Goal: Task Accomplishment & Management: Use online tool/utility

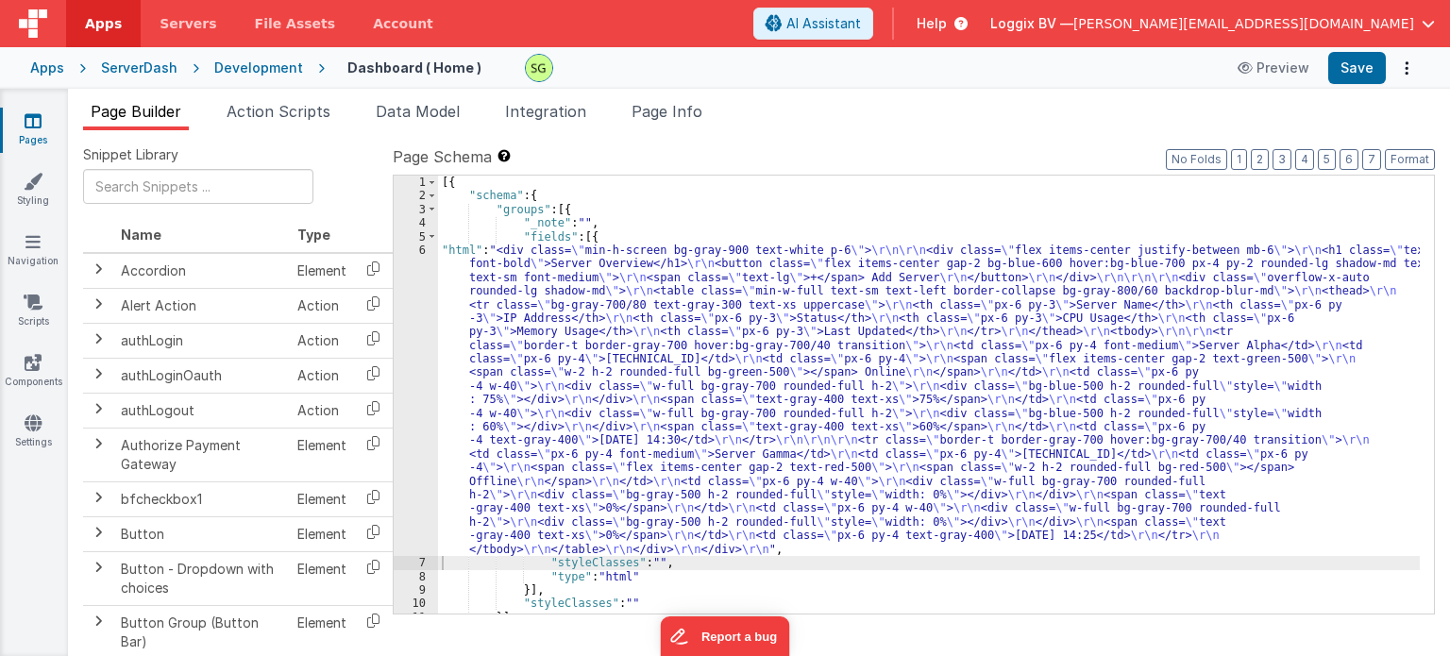
click at [272, 59] on div "Development" at bounding box center [258, 68] width 89 height 19
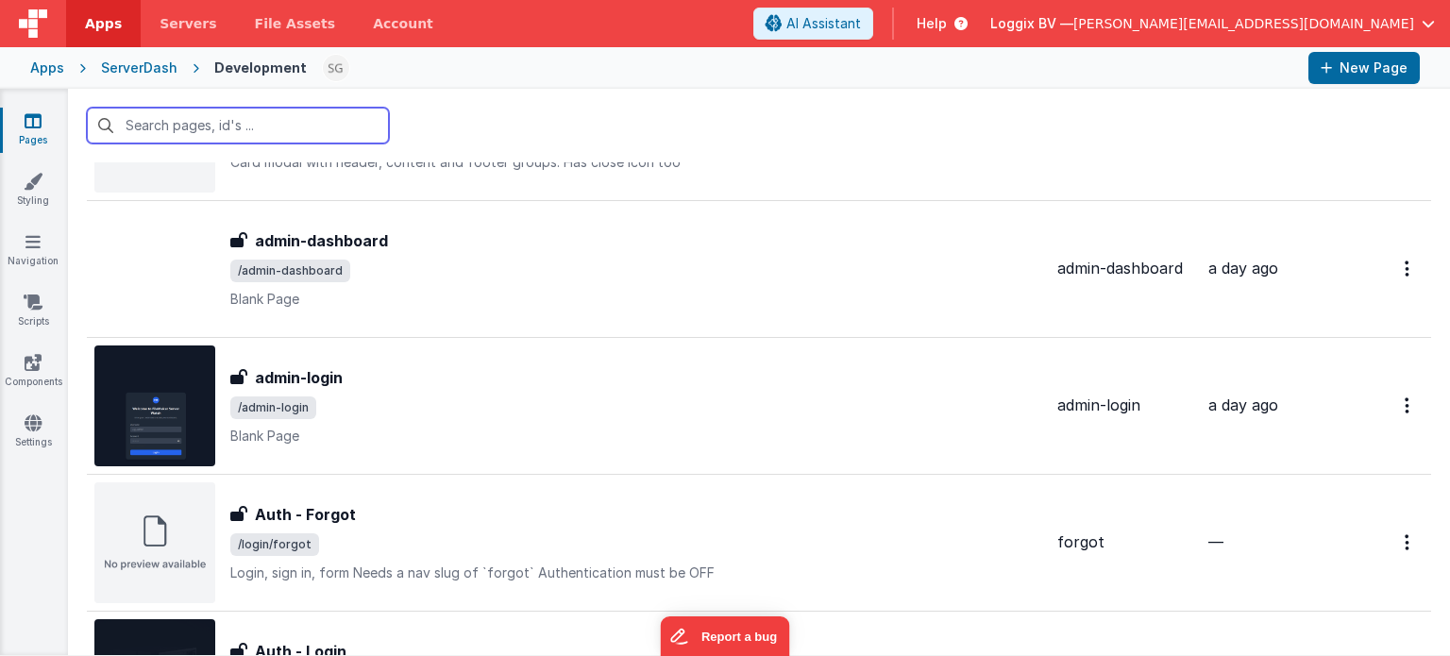
scroll to position [162, 0]
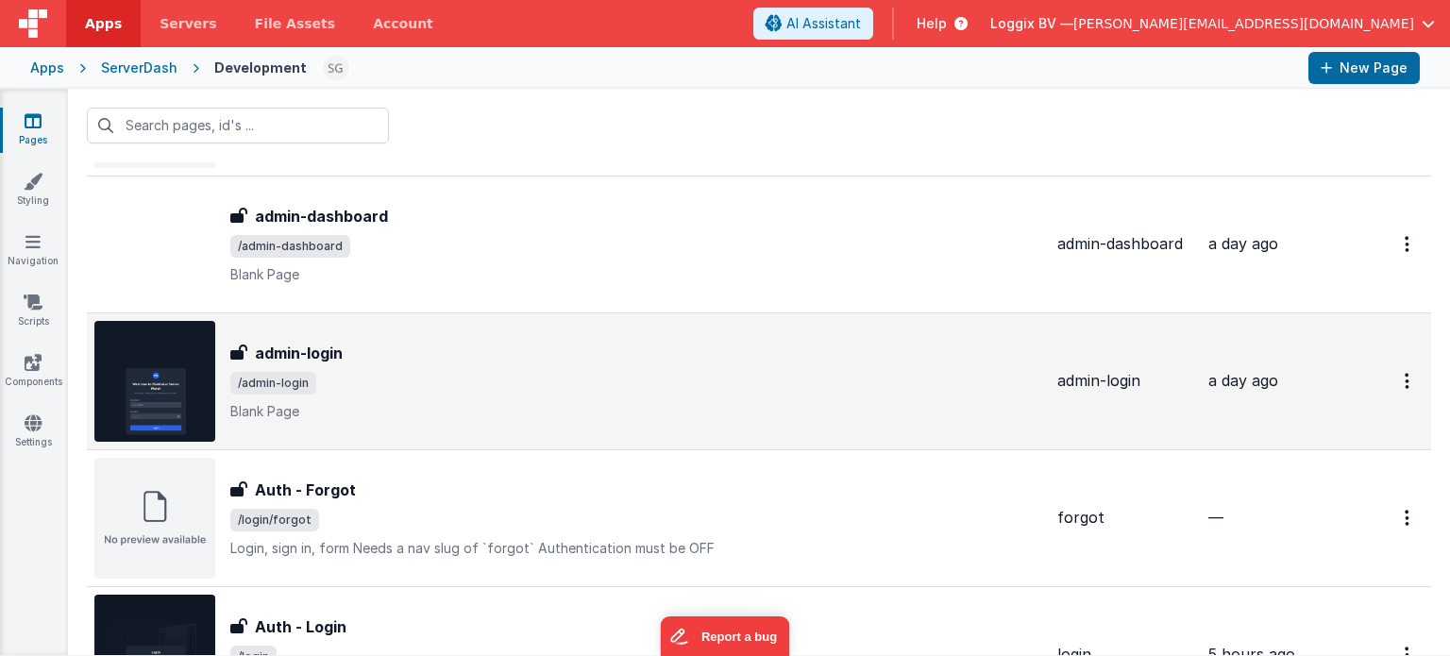
click at [438, 365] on div "admin-login admin-login /admin-login Blank Page" at bounding box center [636, 381] width 812 height 79
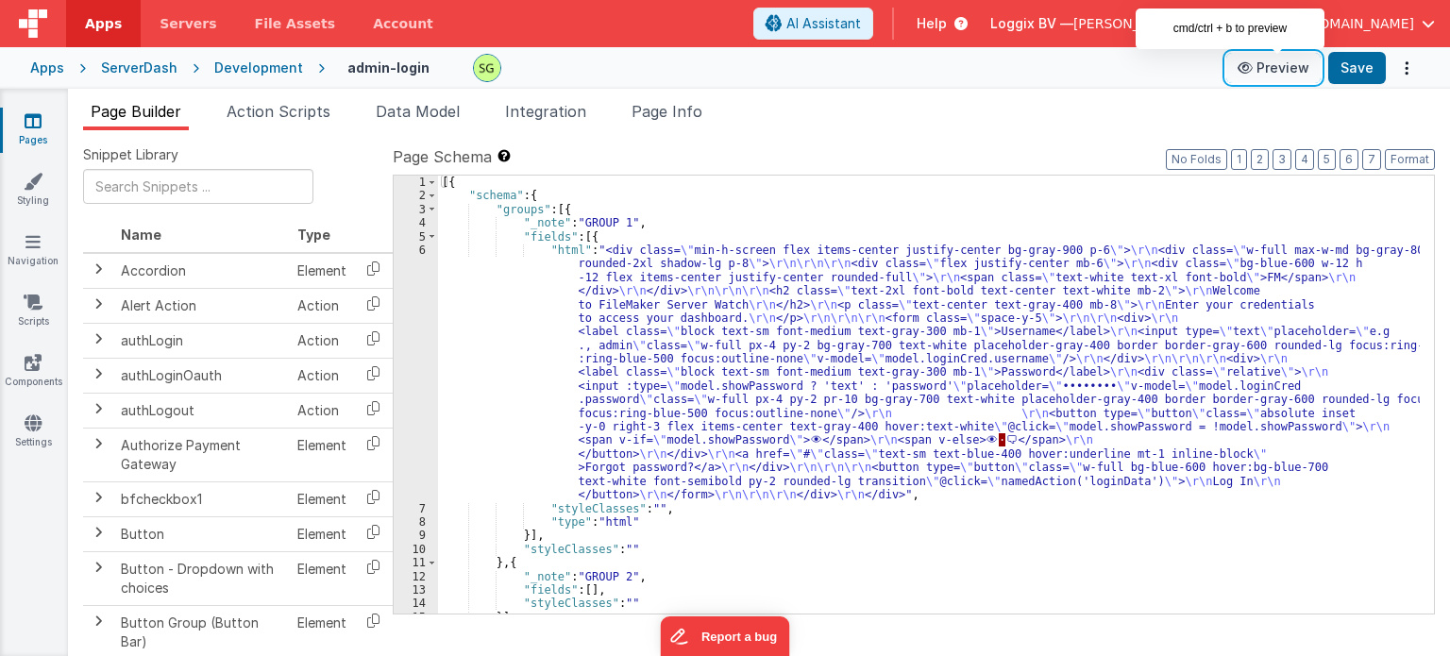
click at [1286, 63] on button "Preview" at bounding box center [1274, 68] width 94 height 30
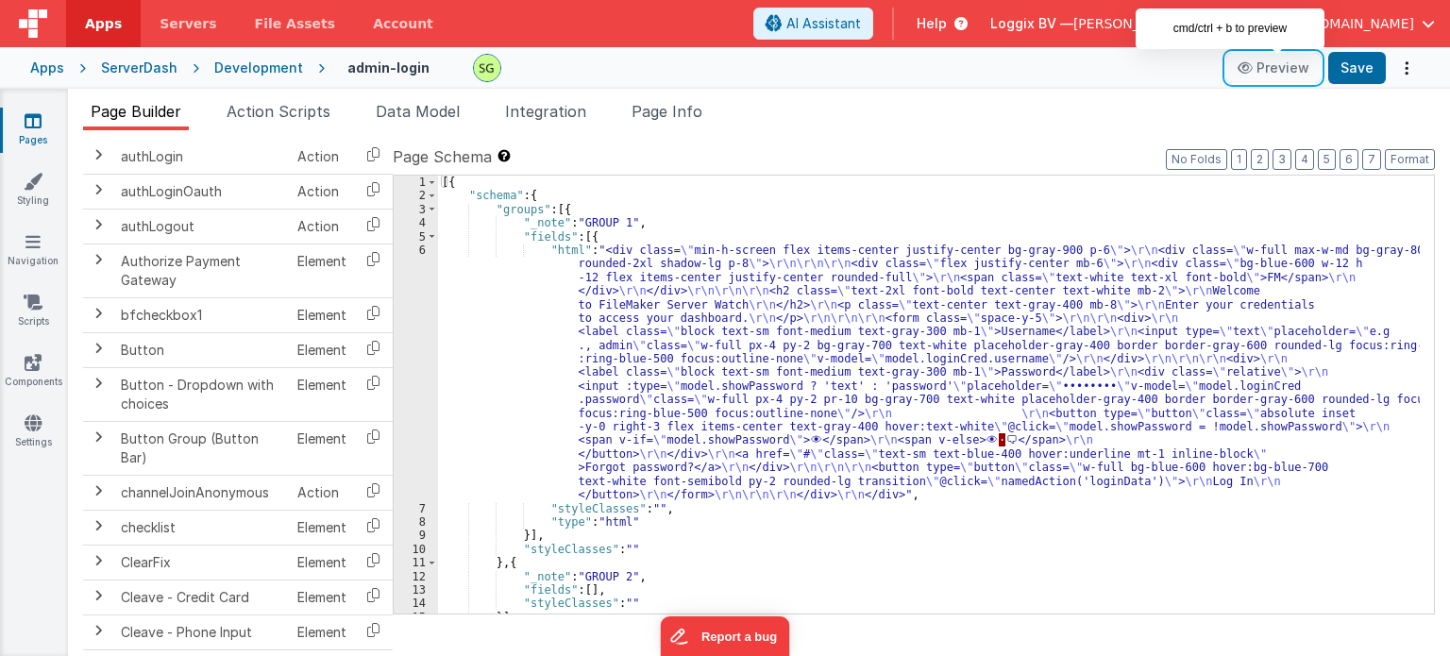
scroll to position [98, 0]
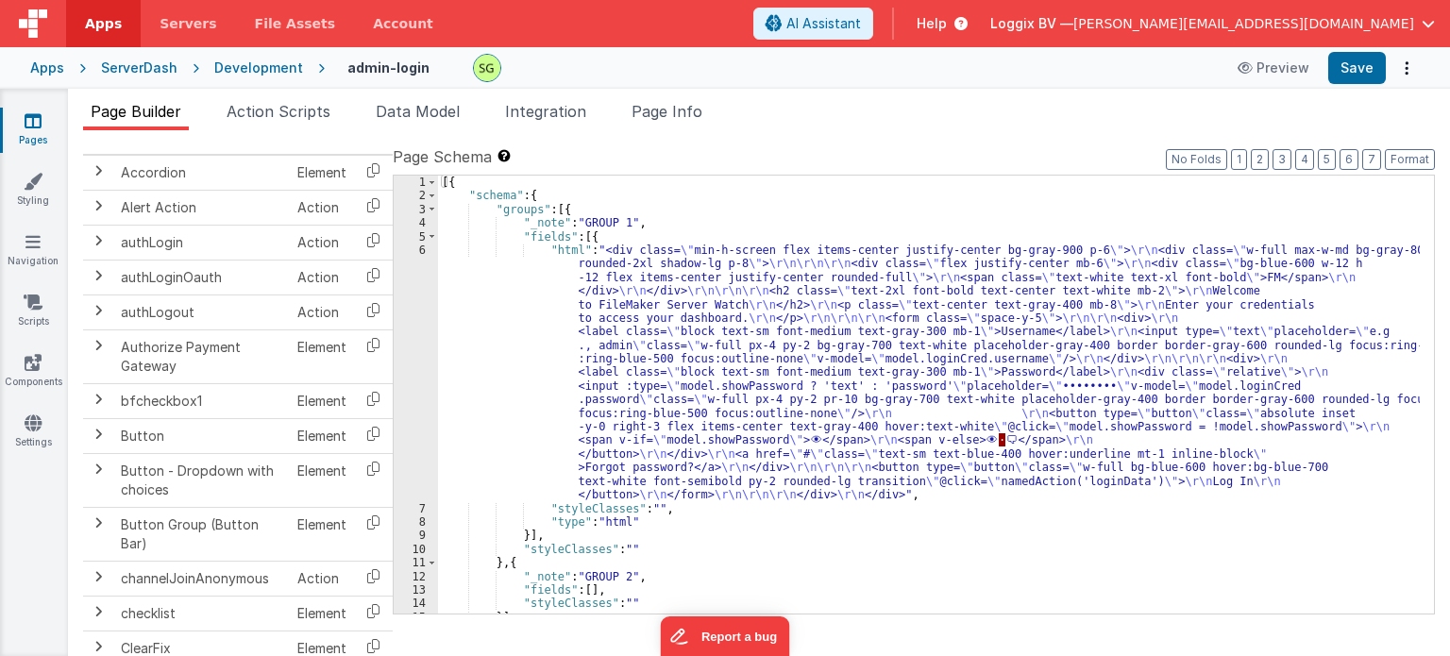
click at [33, 112] on icon at bounding box center [33, 120] width 17 height 19
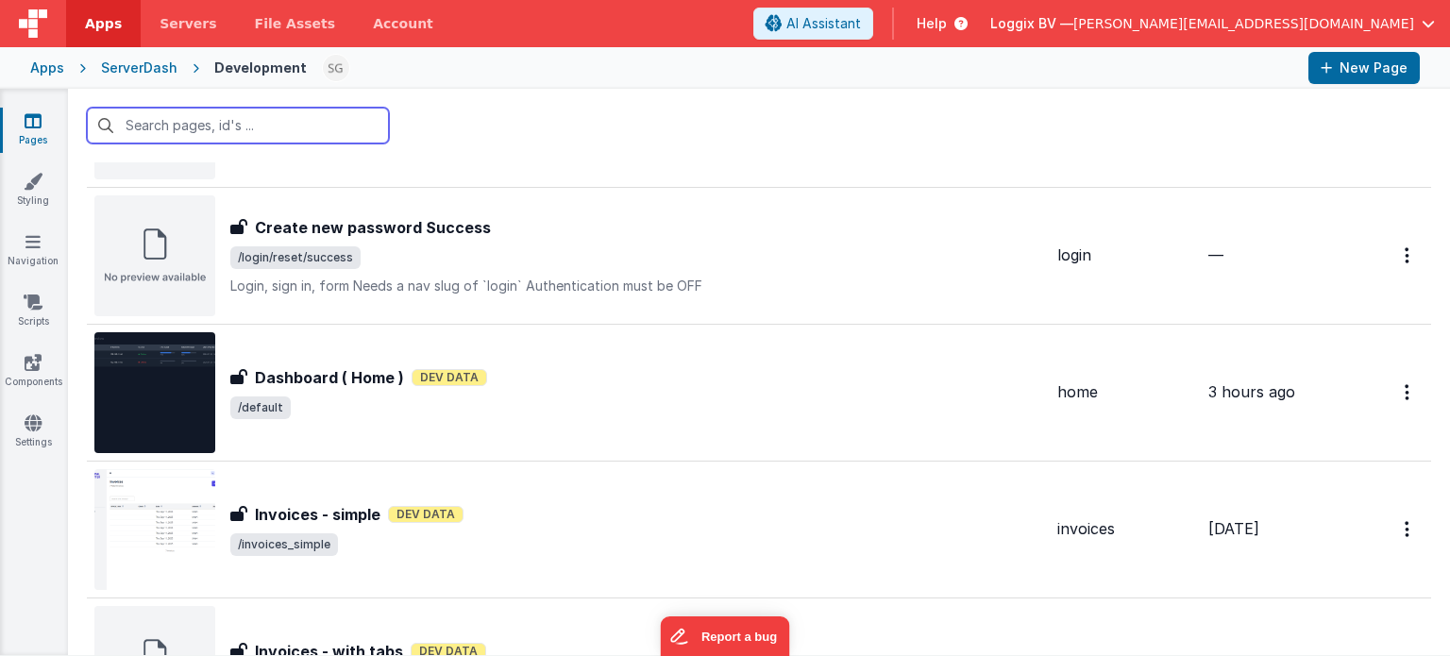
scroll to position [1285, 0]
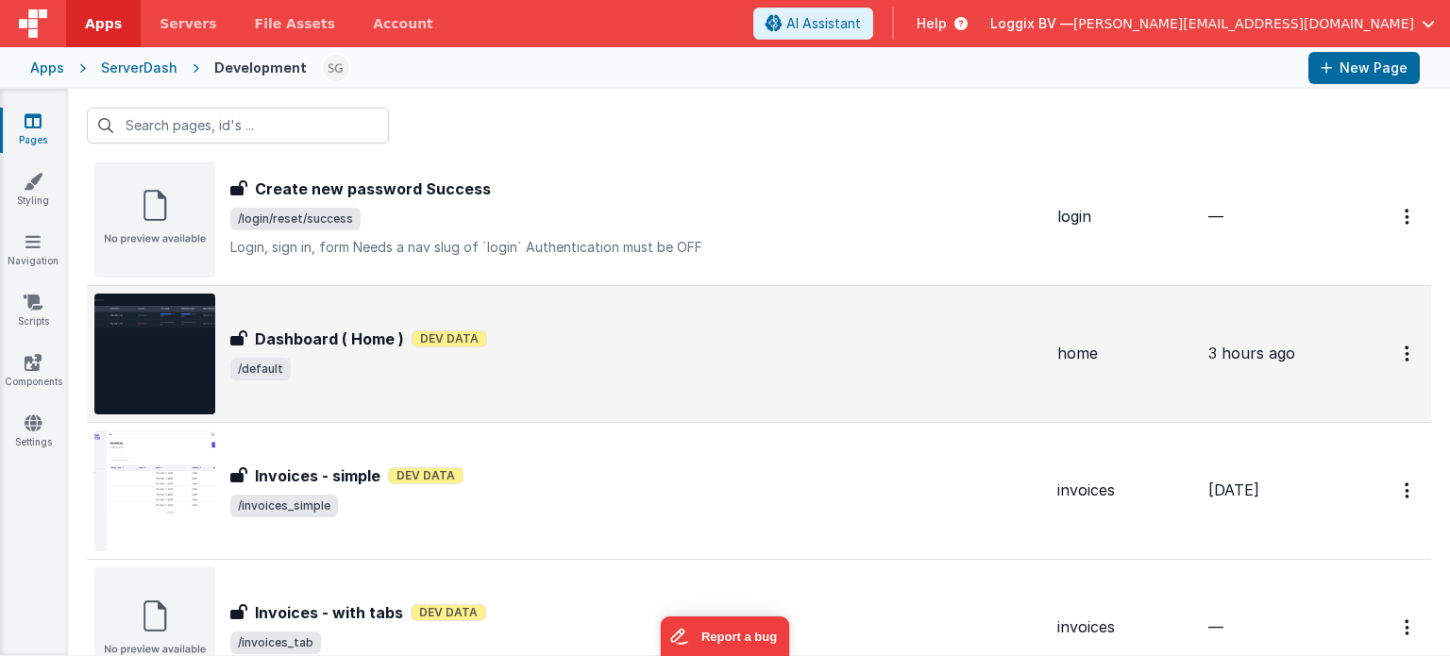
click at [551, 365] on span "/default" at bounding box center [636, 369] width 812 height 23
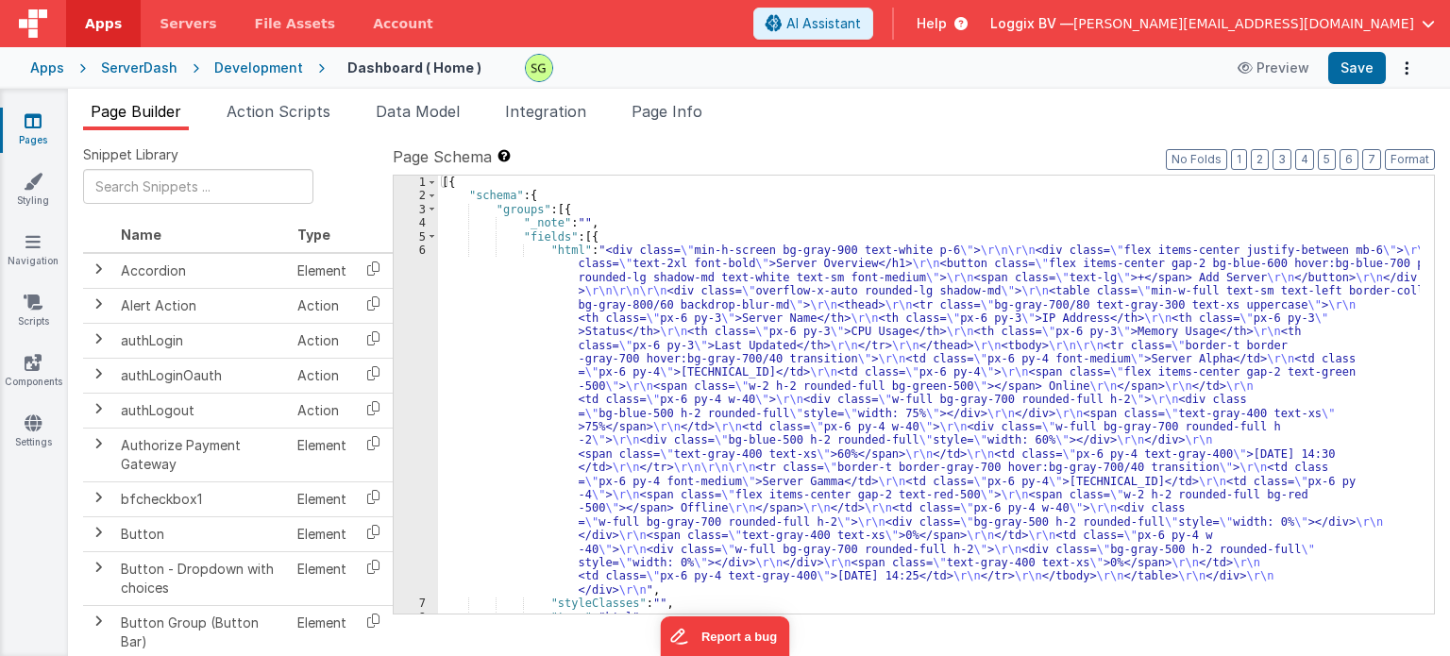
click at [422, 248] on div "6" at bounding box center [416, 420] width 44 height 353
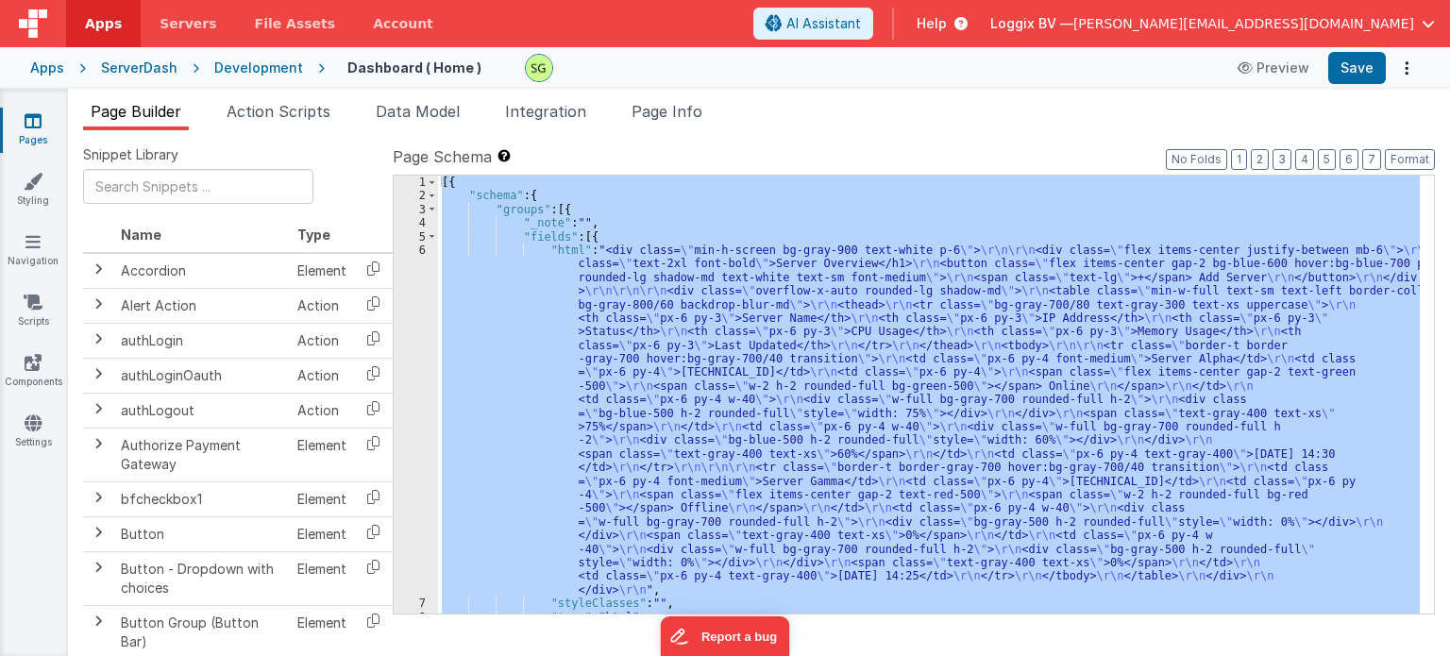
click at [422, 248] on div "6" at bounding box center [416, 420] width 44 height 353
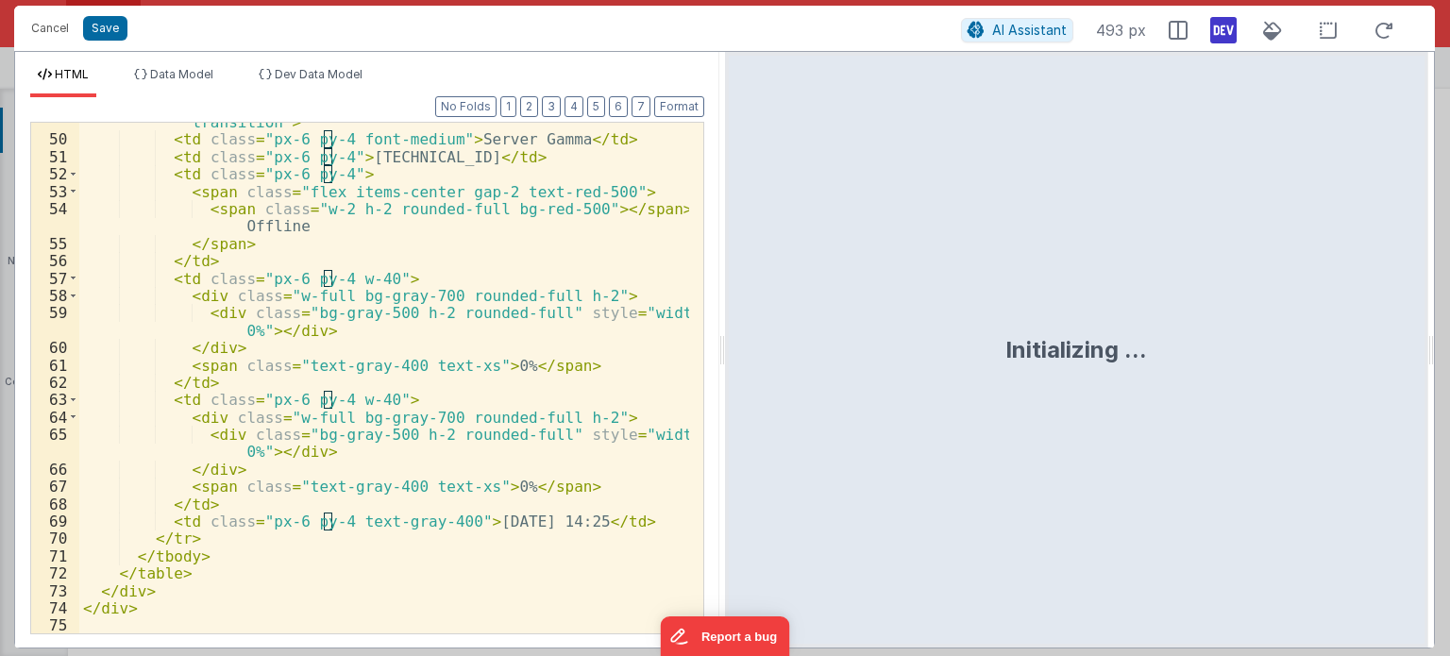
scroll to position [964, 0]
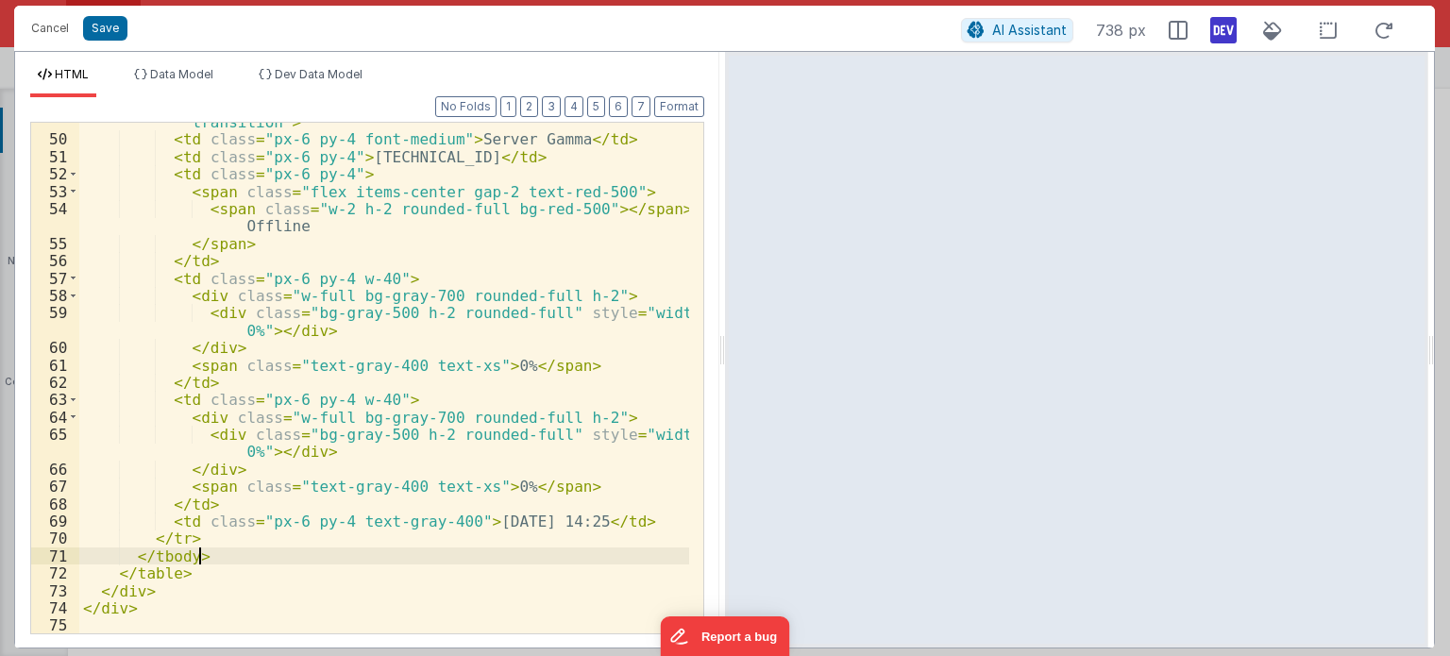
click at [327, 557] on div "< tr class = "border-t border-gray-700 hover:bg-gray-700/40 transition" > < td …" at bounding box center [384, 378] width 610 height 564
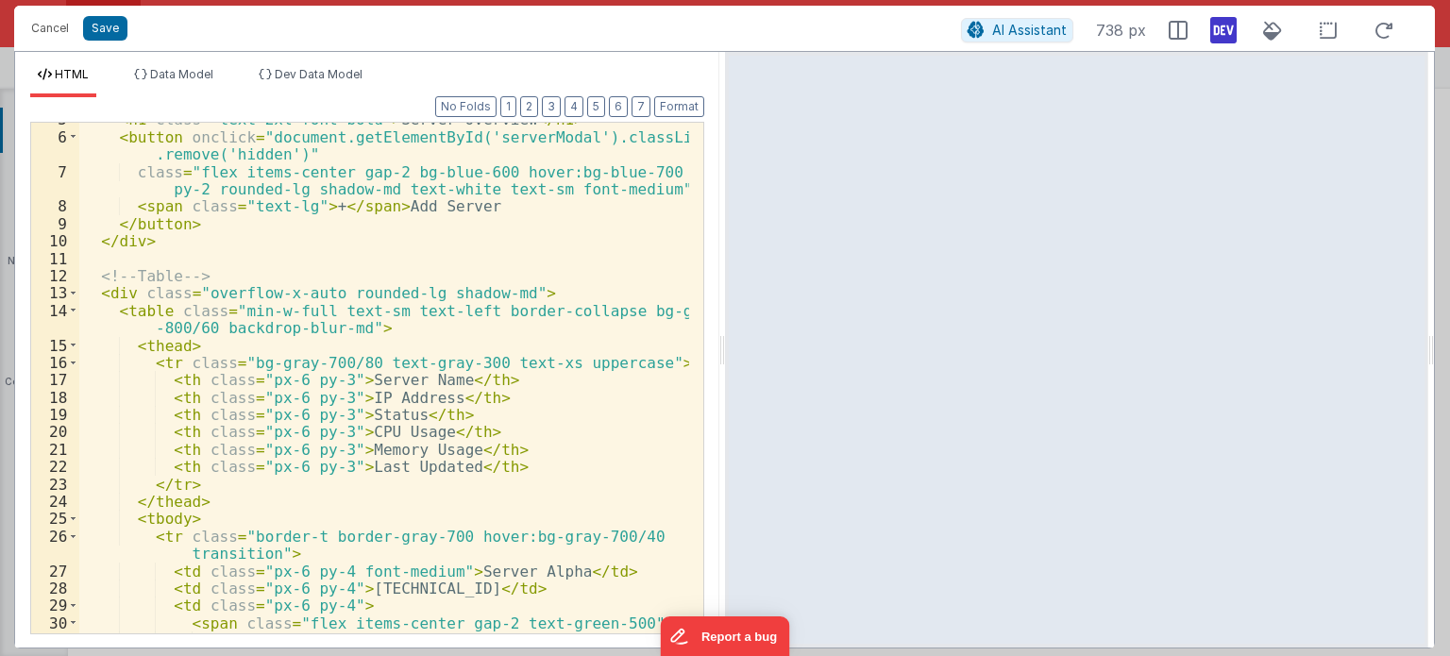
scroll to position [0, 0]
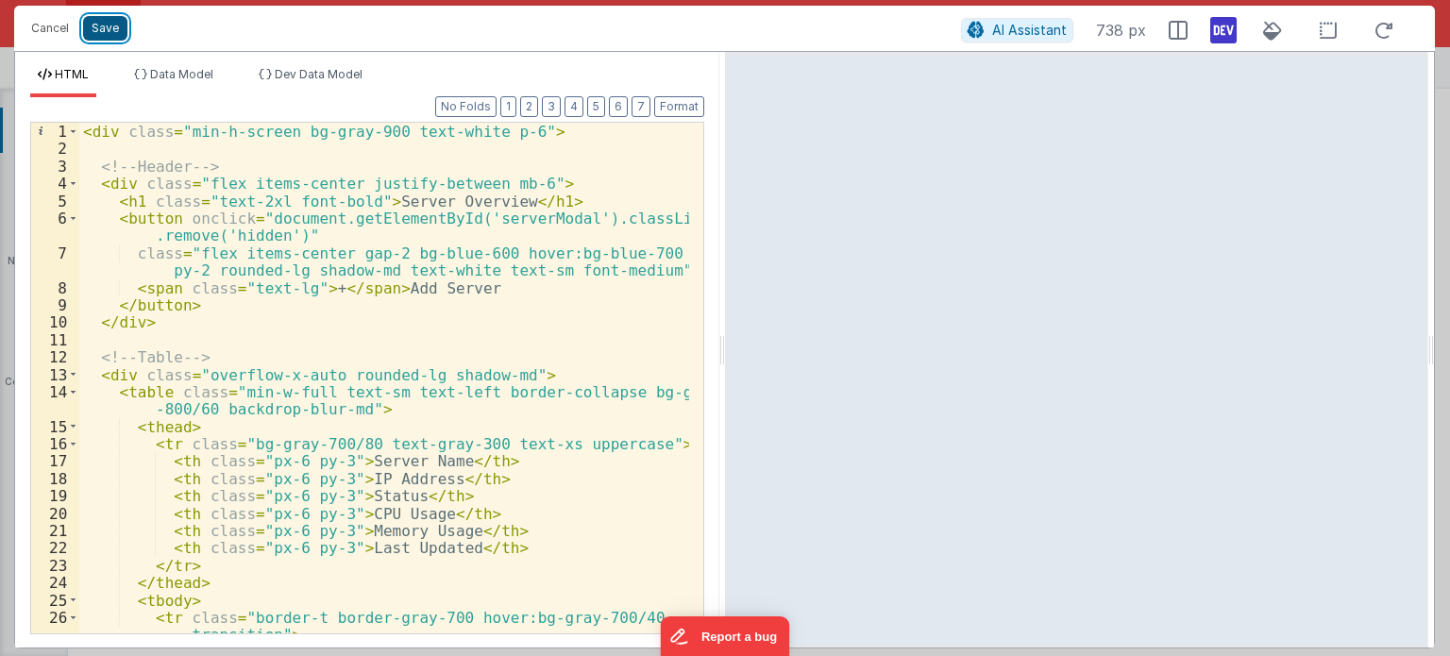
click at [104, 18] on button "Save" at bounding box center [105, 28] width 44 height 25
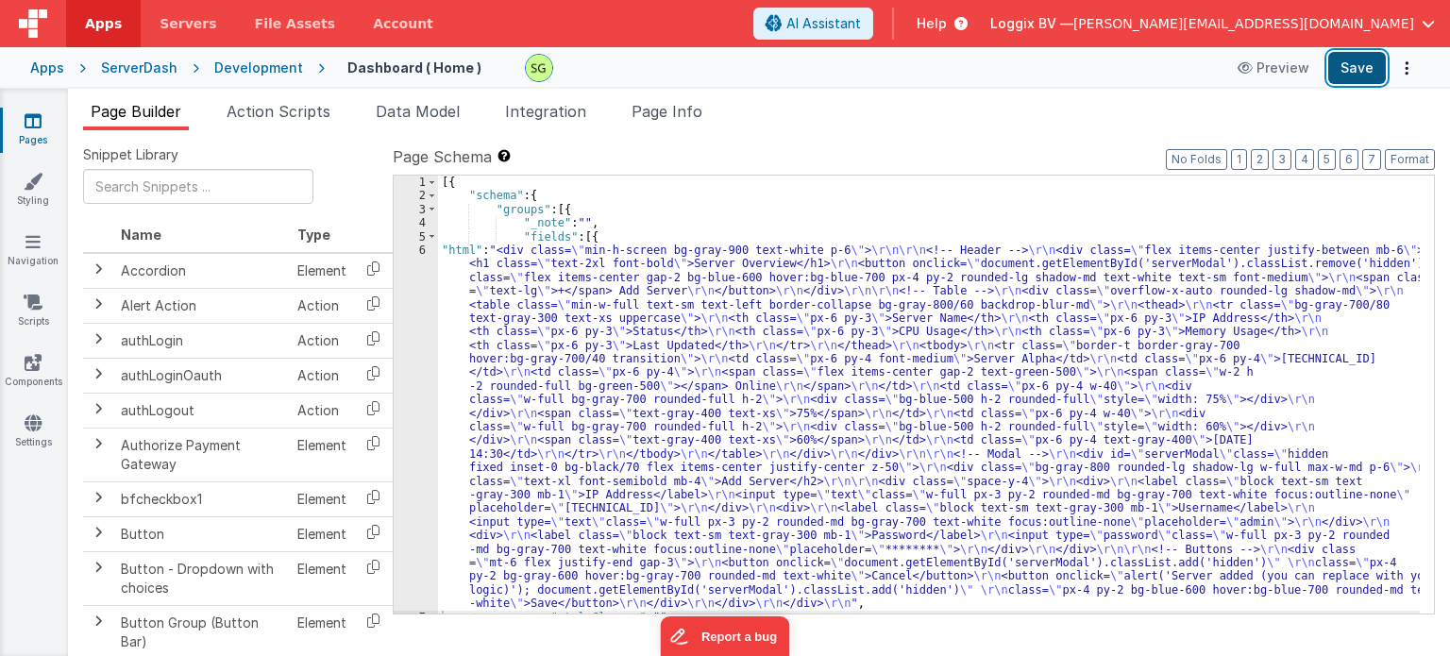
click at [1336, 78] on button "Save" at bounding box center [1358, 68] width 58 height 32
